Goal: Check status: Check status

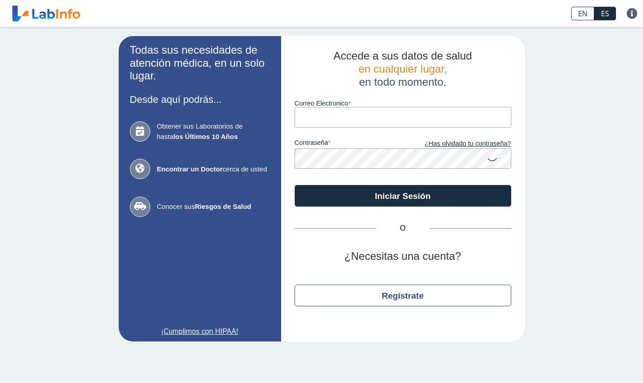
click at [331, 116] on input "Correo Electronico" at bounding box center [403, 117] width 217 height 20
type input "N"
type input "[EMAIL_ADDRESS][DOMAIN_NAME]"
click at [488, 159] on icon at bounding box center [492, 159] width 11 height 18
click at [381, 197] on button "Iniciar Sesión" at bounding box center [403, 196] width 217 height 22
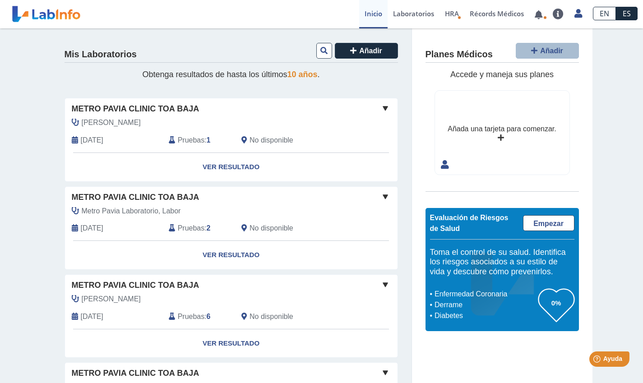
click at [242, 166] on link "Ver Resultado" at bounding box center [231, 167] width 333 height 28
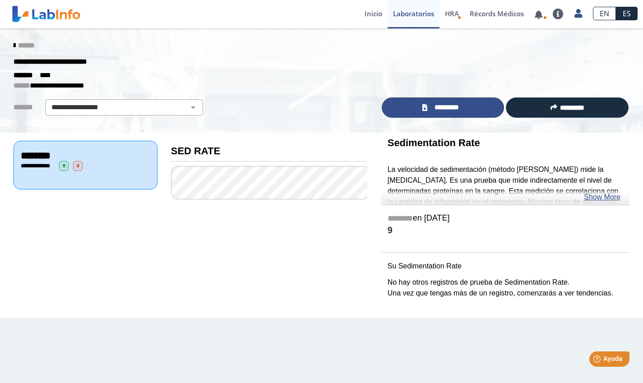
click at [464, 101] on link "*********" at bounding box center [443, 108] width 123 height 20
